Goal: Task Accomplishment & Management: Manage account settings

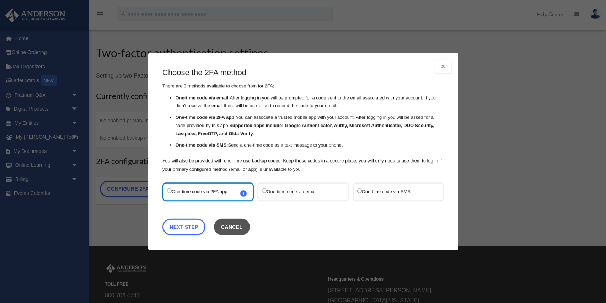
click at [228, 226] on button "Cancel" at bounding box center [232, 227] width 36 height 16
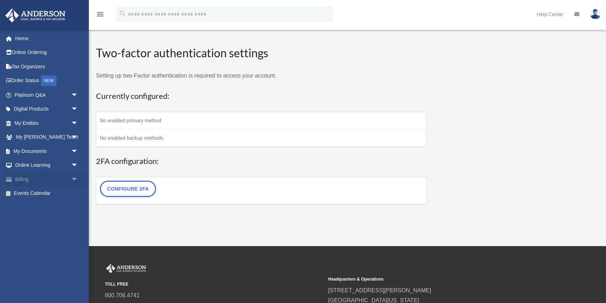
click at [22, 176] on link "Billing arrow_drop_down" at bounding box center [47, 179] width 84 height 14
click at [35, 67] on div "WP 2FA User Profile sheila@thefejerangroup.com Sign Out sheila@thefejerangroup.…" at bounding box center [303, 123] width 606 height 198
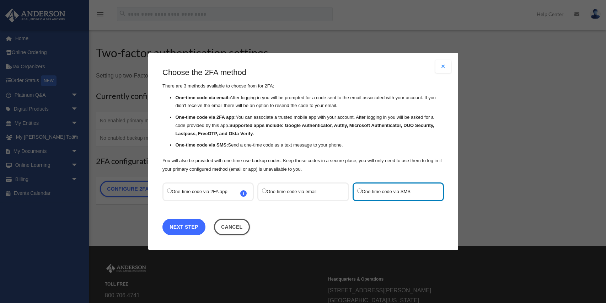
click at [177, 225] on link "Next Step" at bounding box center [183, 227] width 43 height 16
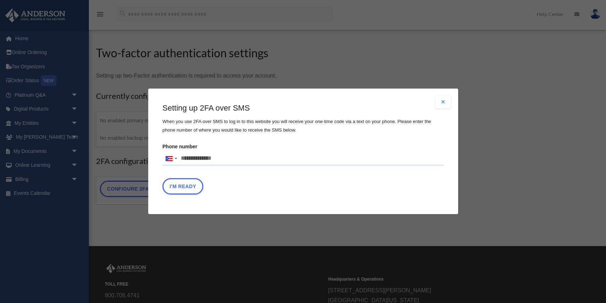
click at [204, 161] on input "Phone number United States +1 United Kingdom +44 Afghanistan (‫افغانستان‬‎) +93…" at bounding box center [302, 158] width 281 height 14
type input "**********"
click at [181, 186] on button "I'm Ready" at bounding box center [182, 186] width 41 height 16
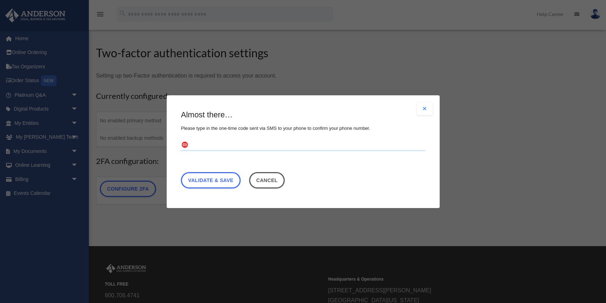
click at [209, 146] on input "text" at bounding box center [303, 144] width 244 height 11
type input "******"
click at [214, 180] on link "Validate & Save" at bounding box center [211, 180] width 60 height 16
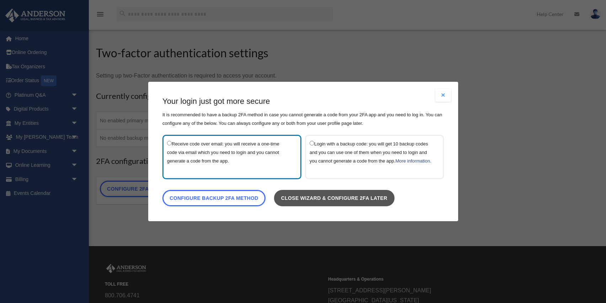
click at [345, 202] on link "Close wizard & configure 2FA later" at bounding box center [334, 198] width 120 height 16
click at [299, 202] on link "Close wizard & configure 2FA later" at bounding box center [334, 198] width 120 height 16
click at [311, 204] on link "Close wizard & configure 2FA later" at bounding box center [334, 198] width 120 height 16
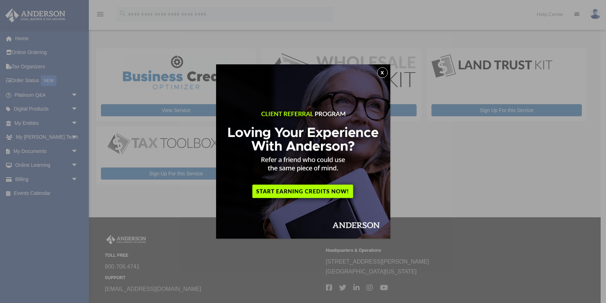
click at [382, 70] on button "x" at bounding box center [382, 72] width 11 height 11
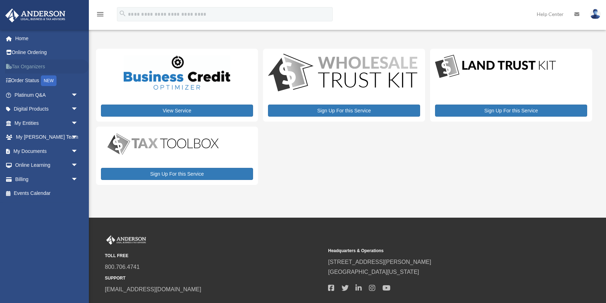
click at [33, 65] on link "Tax Organizers" at bounding box center [47, 66] width 84 height 14
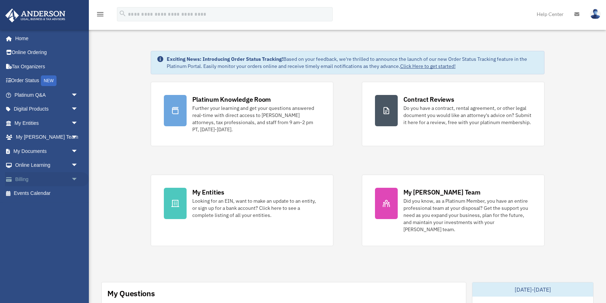
click at [25, 182] on link "Billing arrow_drop_down" at bounding box center [47, 179] width 84 height 14
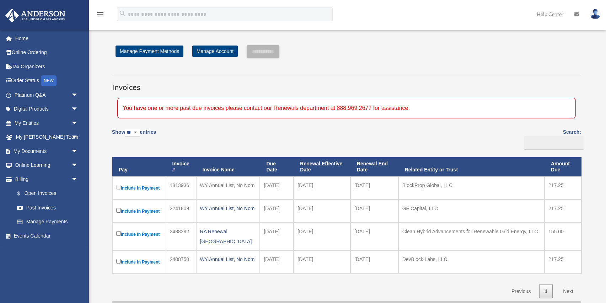
click at [363, 107] on div "You have one or more past due invoices please contact our Renewals department a…" at bounding box center [346, 108] width 458 height 21
click at [145, 102] on div "You have one or more past due invoices please contact our Renewals department a…" at bounding box center [346, 108] width 458 height 21
click at [140, 132] on select "** ** ** ***" at bounding box center [132, 133] width 15 height 8
select select "**"
click at [152, 130] on label "Show ** ** ** *** entries" at bounding box center [134, 136] width 44 height 16
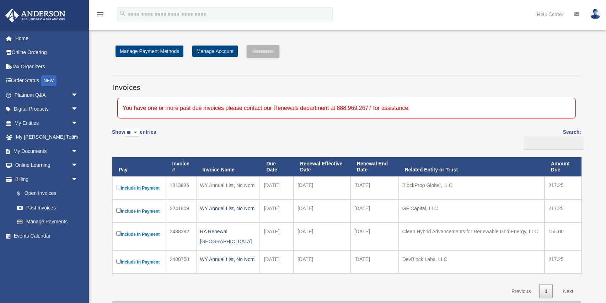
click at [140, 130] on select "** ** ** ***" at bounding box center [132, 133] width 15 height 8
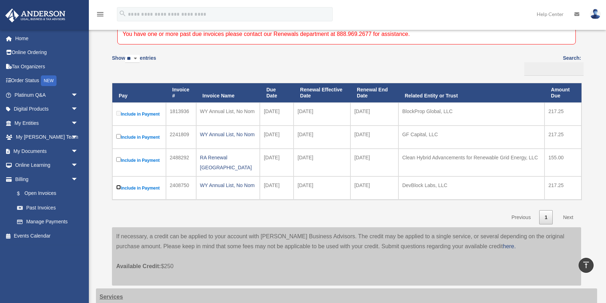
scroll to position [60, 0]
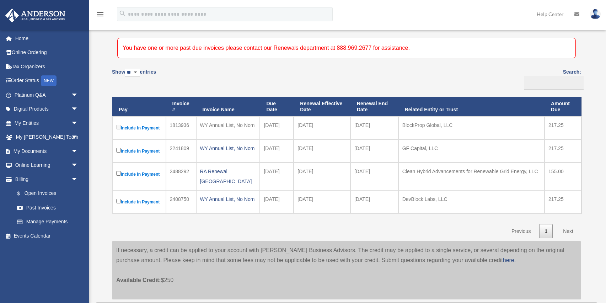
click at [328, 45] on div "You have one or more past due invoices please contact our Renewals department a…" at bounding box center [346, 48] width 458 height 21
click at [414, 50] on div "You have one or more past due invoices please contact our Renewals department a…" at bounding box center [346, 48] width 458 height 21
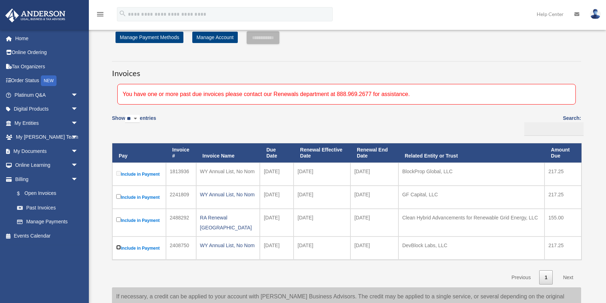
scroll to position [0, 0]
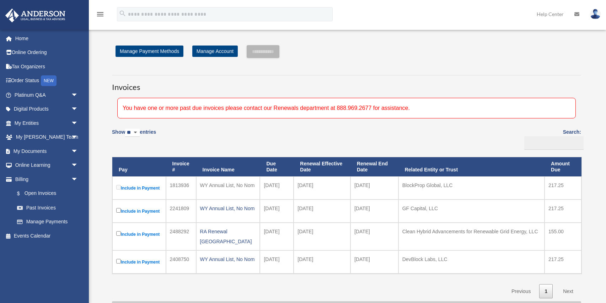
click at [595, 14] on img at bounding box center [595, 14] width 11 height 10
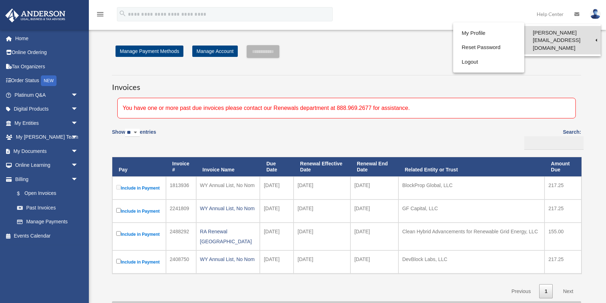
click at [540, 30] on link "[PERSON_NAME][EMAIL_ADDRESS][DOMAIN_NAME]" at bounding box center [562, 40] width 76 height 28
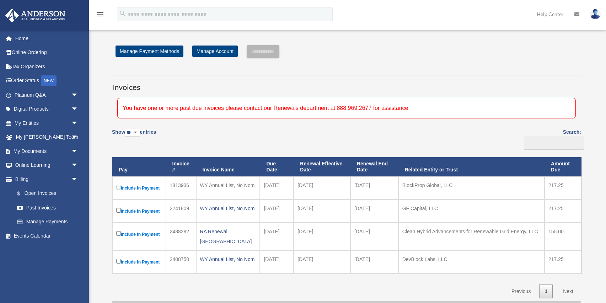
click at [593, 9] on link at bounding box center [595, 13] width 21 height 31
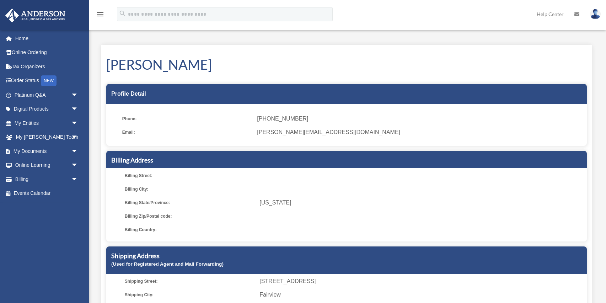
click at [597, 15] on img at bounding box center [595, 14] width 11 height 10
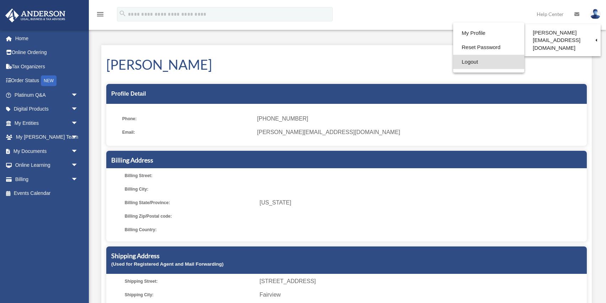
click at [458, 60] on link "Logout" at bounding box center [488, 62] width 71 height 15
